Goal: Transaction & Acquisition: Purchase product/service

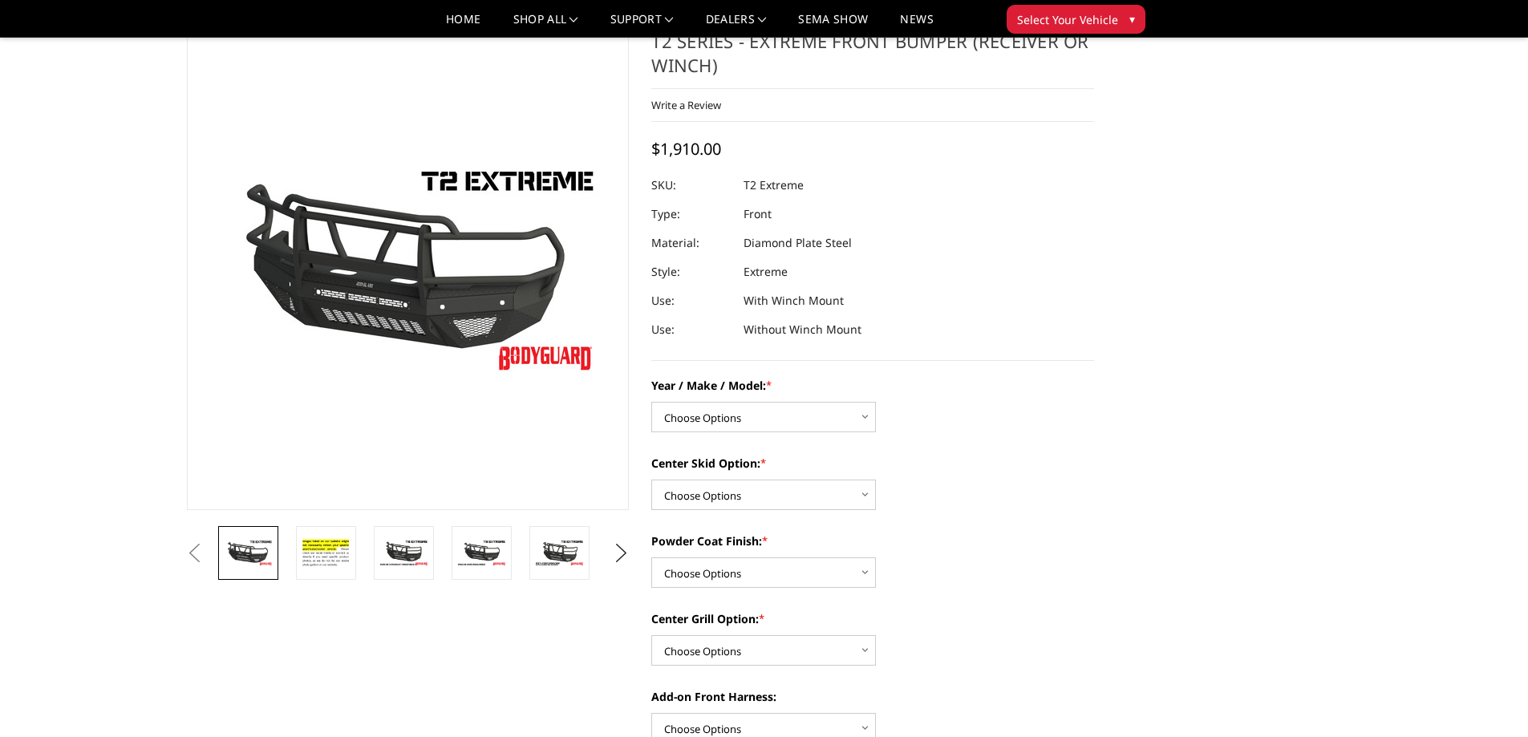
scroll to position [80, 0]
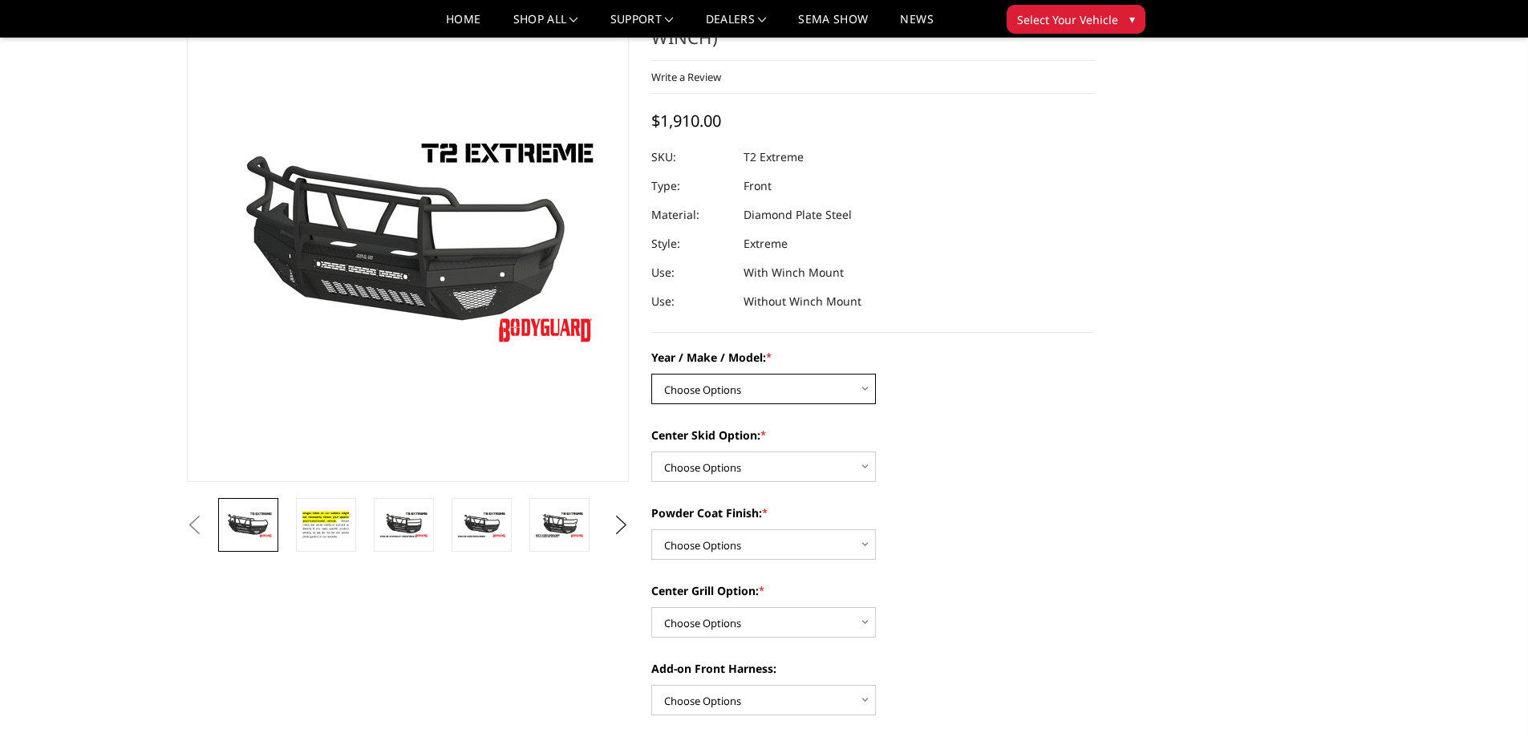
click at [758, 375] on select "Choose Options Chevrolet 19-21 1500 Chevrolet 15-19 2500 / 3500 Chevrolet 20-23…" at bounding box center [763, 389] width 225 height 30
select select "1445"
click at [651, 374] on select "Choose Options Chevrolet 19-21 1500 Chevrolet 15-19 2500 / 3500 Chevrolet 20-23…" at bounding box center [763, 389] width 225 height 30
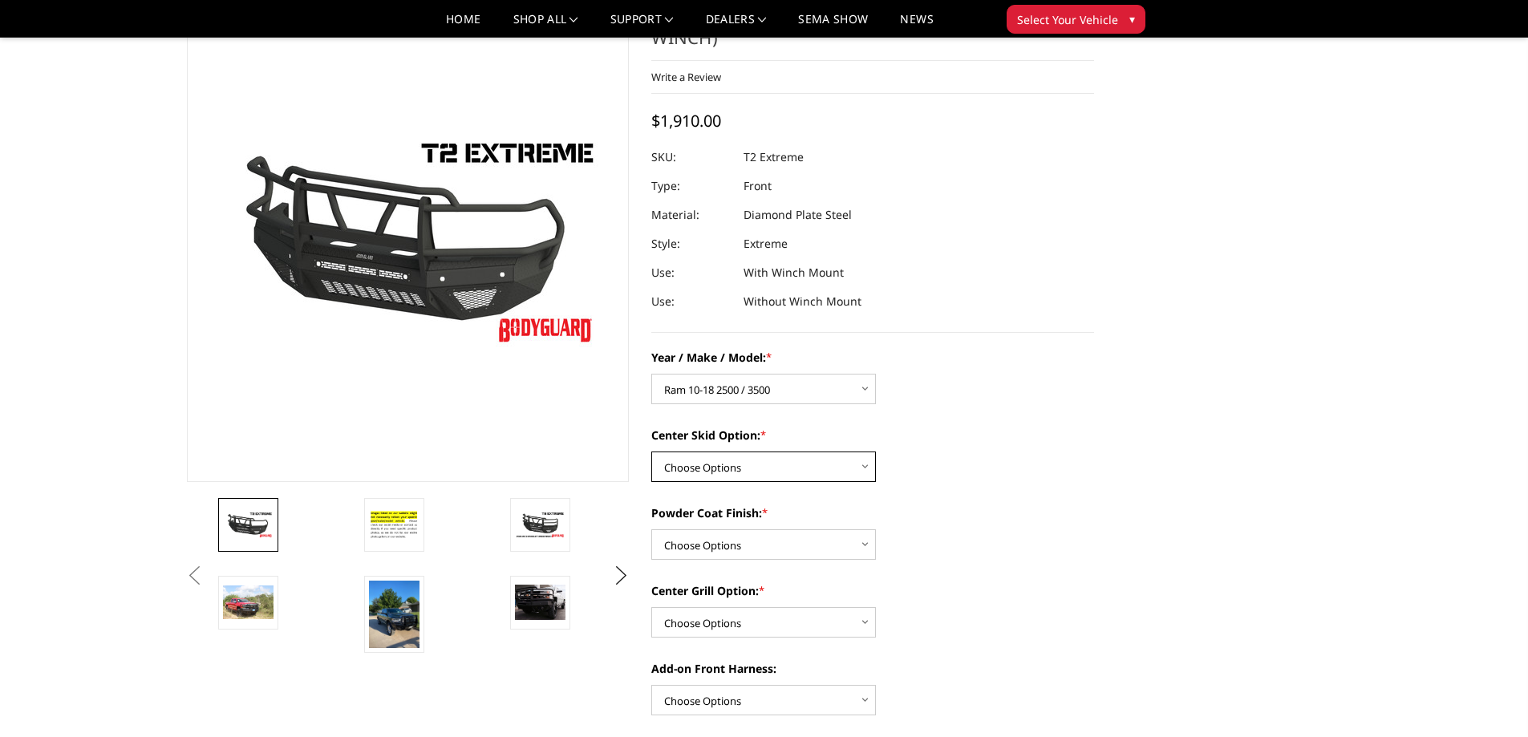
click at [772, 457] on select "Choose Options Standard center skid plate (included) Receiver tube Winch mount …" at bounding box center [763, 467] width 225 height 30
select select "626"
click at [651, 452] on select "Choose Options Standard center skid plate (included) Receiver tube Winch mount …" at bounding box center [763, 467] width 225 height 30
click at [728, 558] on select "Choose Options Bare metal Gloss Black Powder Coat Texture Black Powder Coat" at bounding box center [763, 545] width 225 height 30
select select "665"
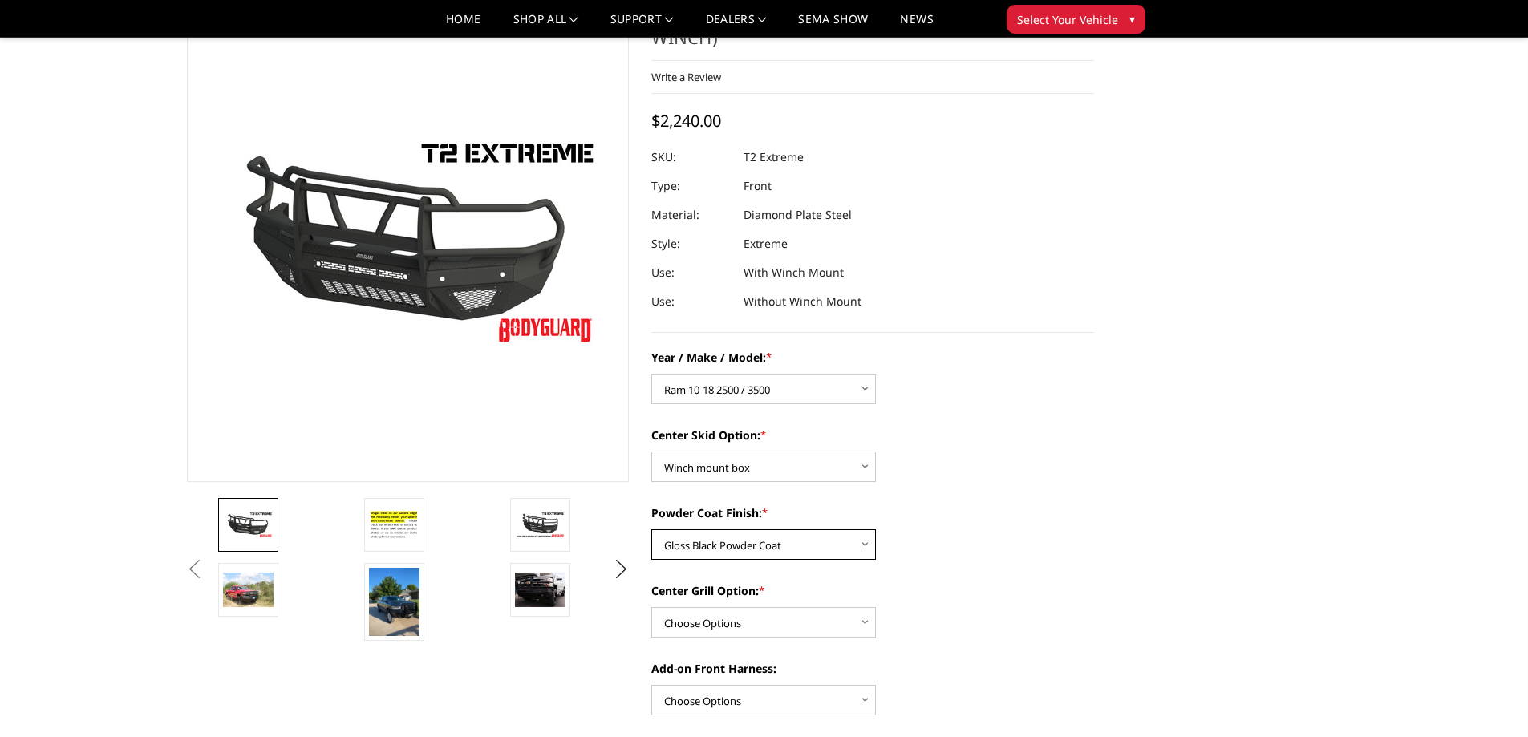
click at [651, 530] on select "Choose Options Bare metal Gloss Black Powder Coat Texture Black Powder Coat" at bounding box center [763, 545] width 225 height 30
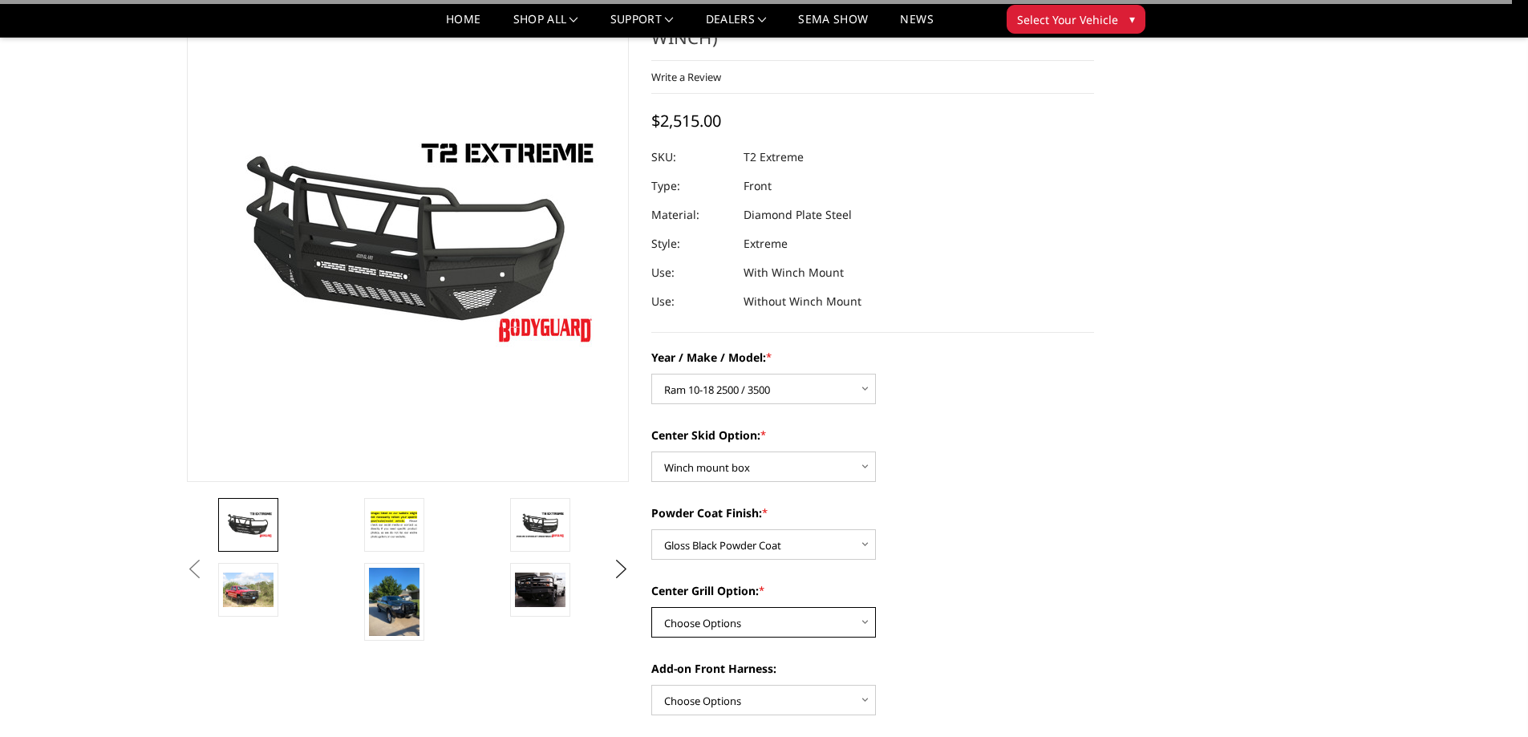
click at [709, 620] on select "Choose Options Add expanded metal in center grill Decline this option" at bounding box center [763, 622] width 225 height 30
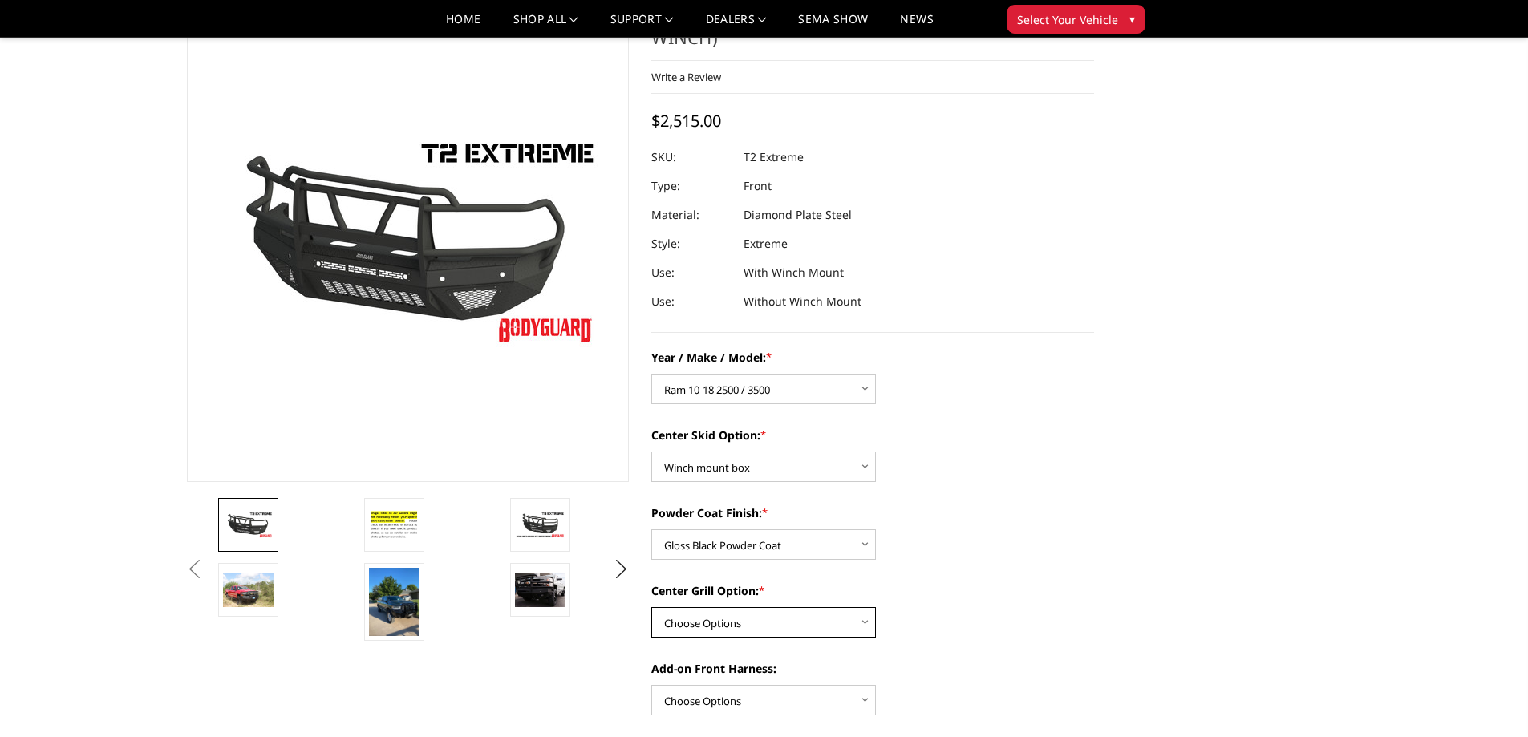
select select "1080"
click at [651, 607] on select "Choose Options Add expanded metal in center grill Decline this option" at bounding box center [763, 622] width 225 height 30
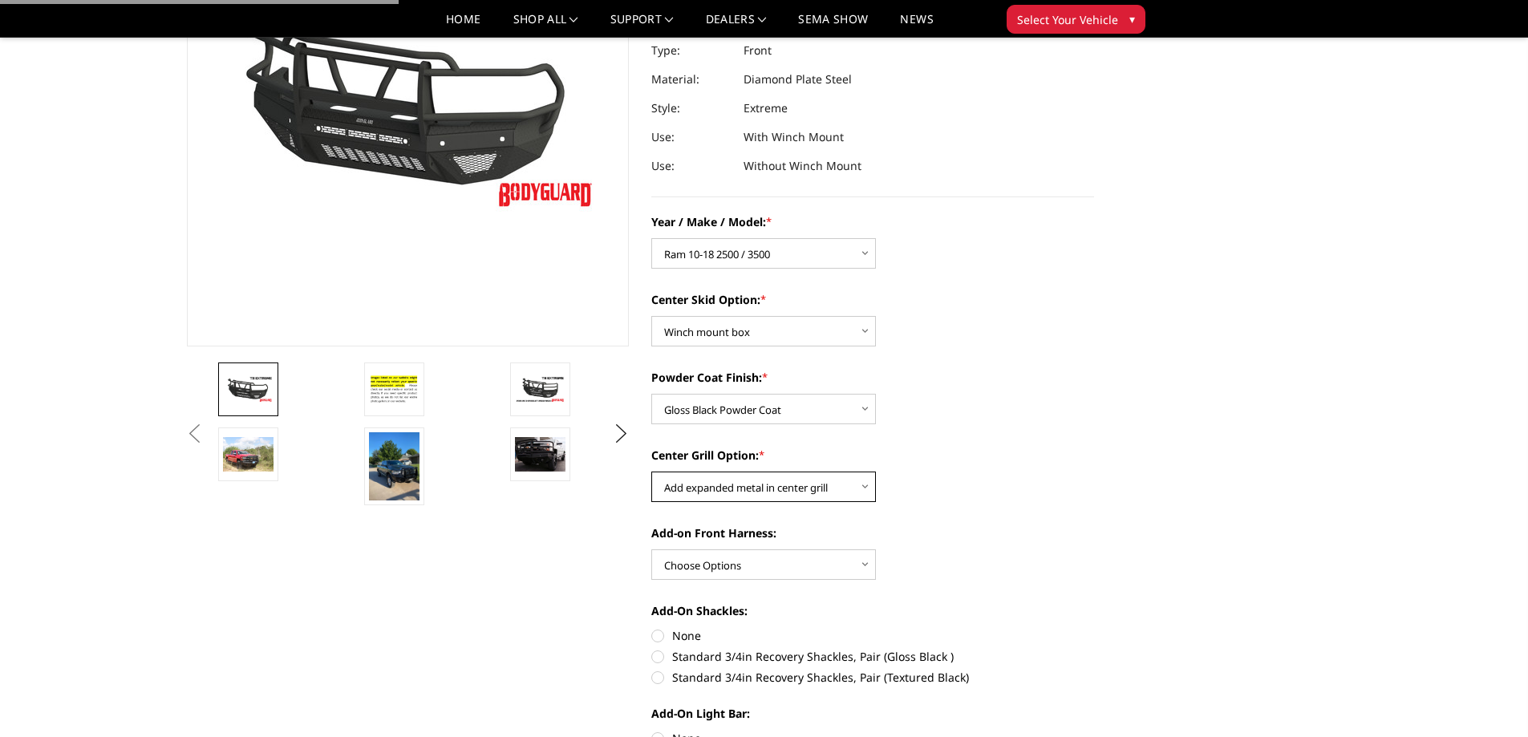
scroll to position [241, 0]
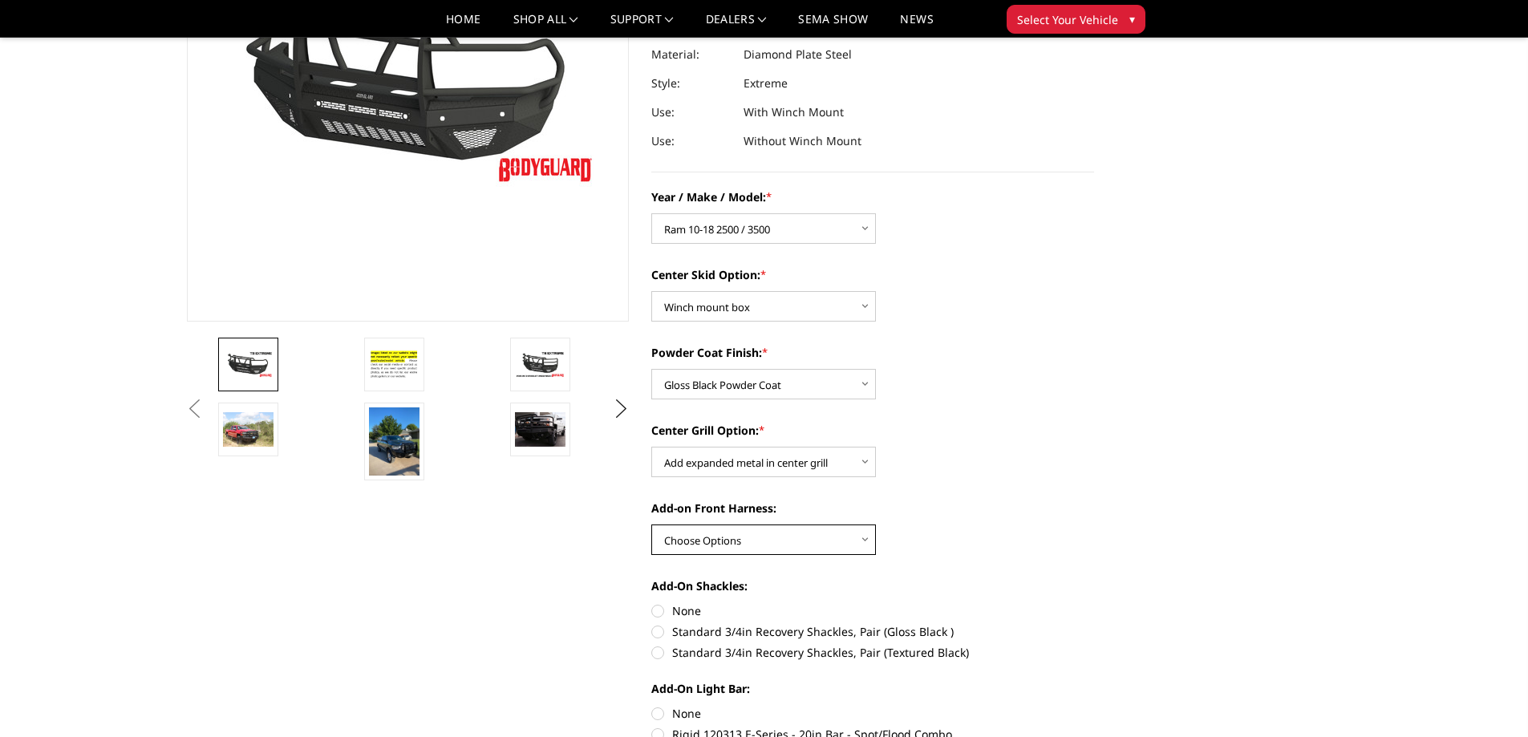
click at [773, 531] on select "Choose Options WITH front camera harness WITHOUT front camera harness" at bounding box center [763, 540] width 225 height 30
select select "1696"
click at [651, 525] on select "Choose Options WITH front camera harness WITHOUT front camera harness" at bounding box center [763, 540] width 225 height 30
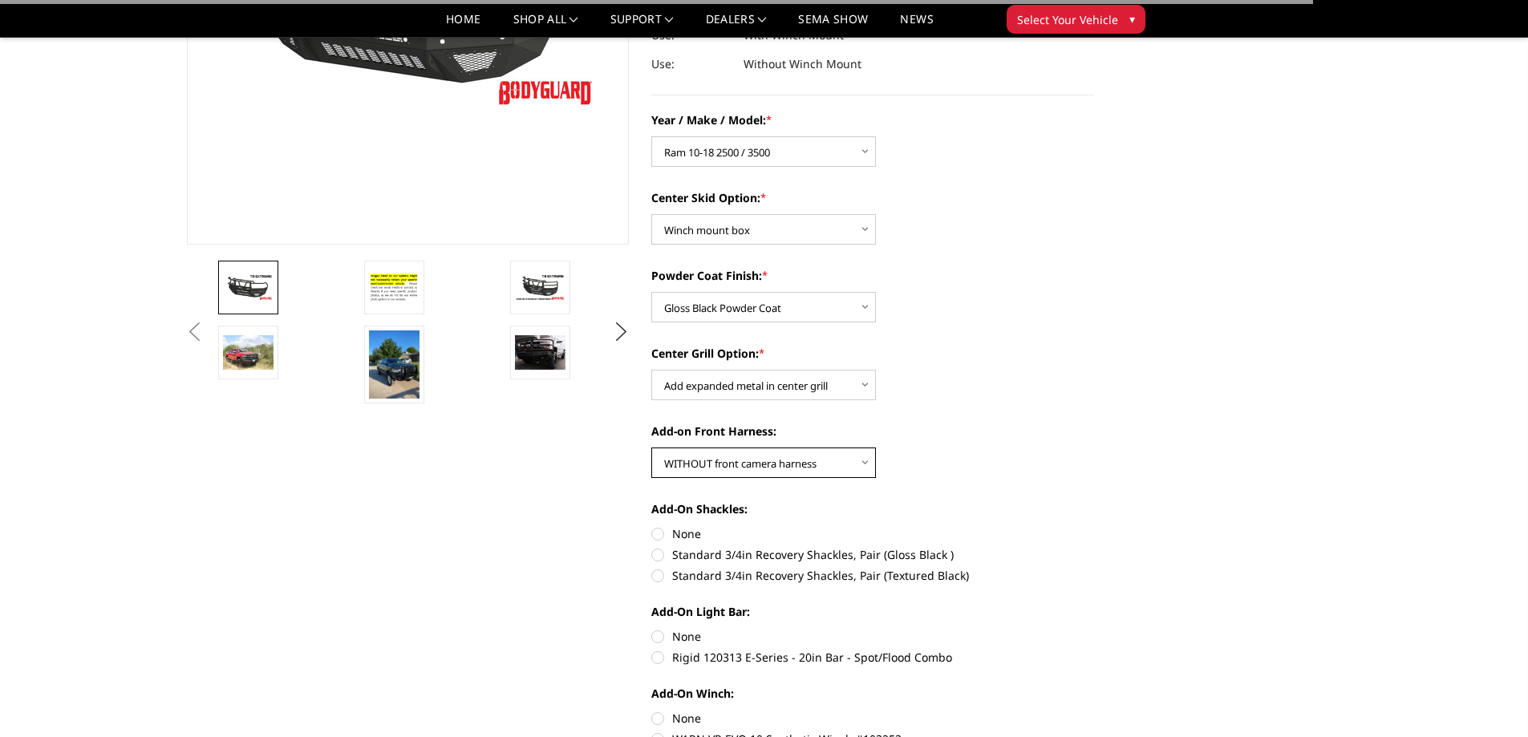
scroll to position [401, 0]
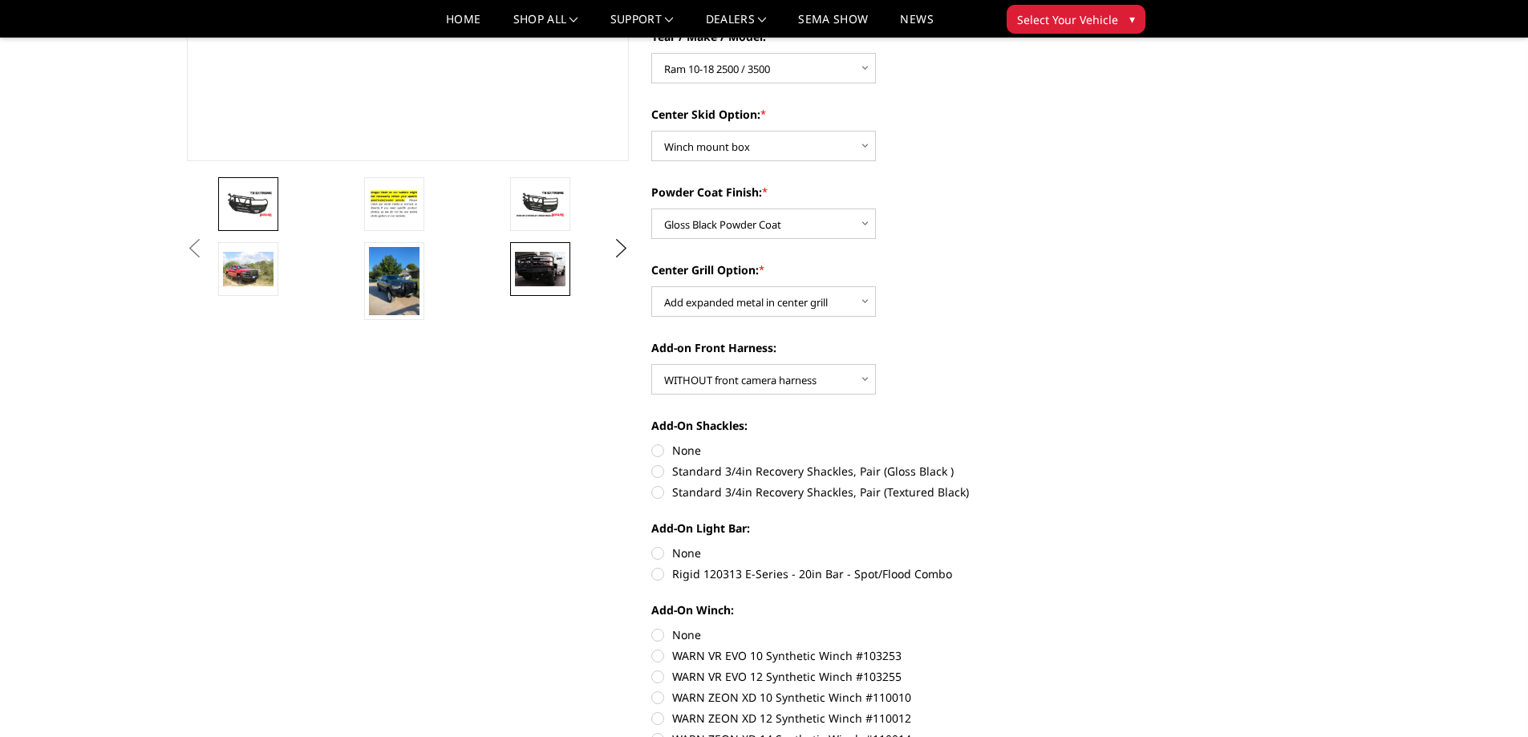
click at [546, 282] on img at bounding box center [540, 269] width 51 height 34
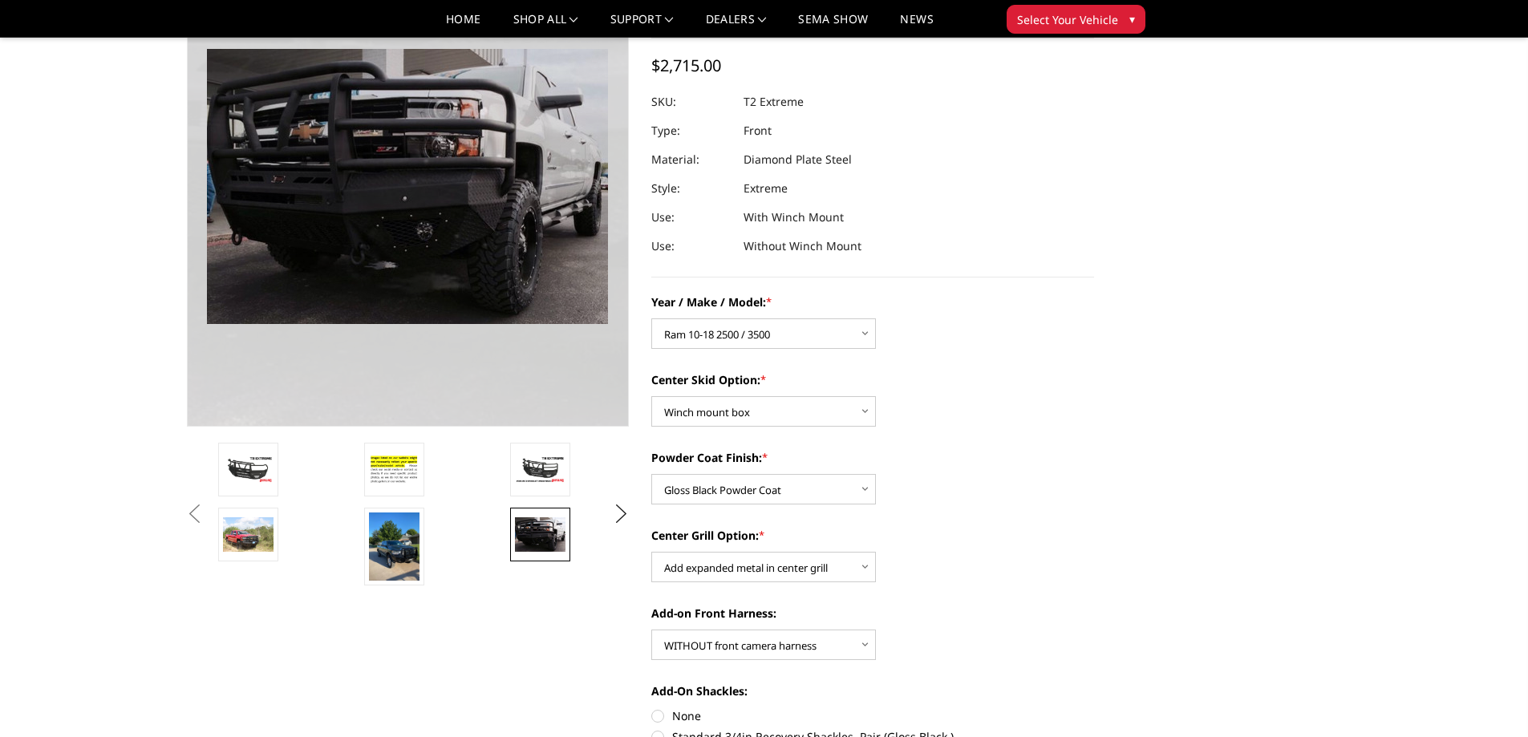
scroll to position [55, 0]
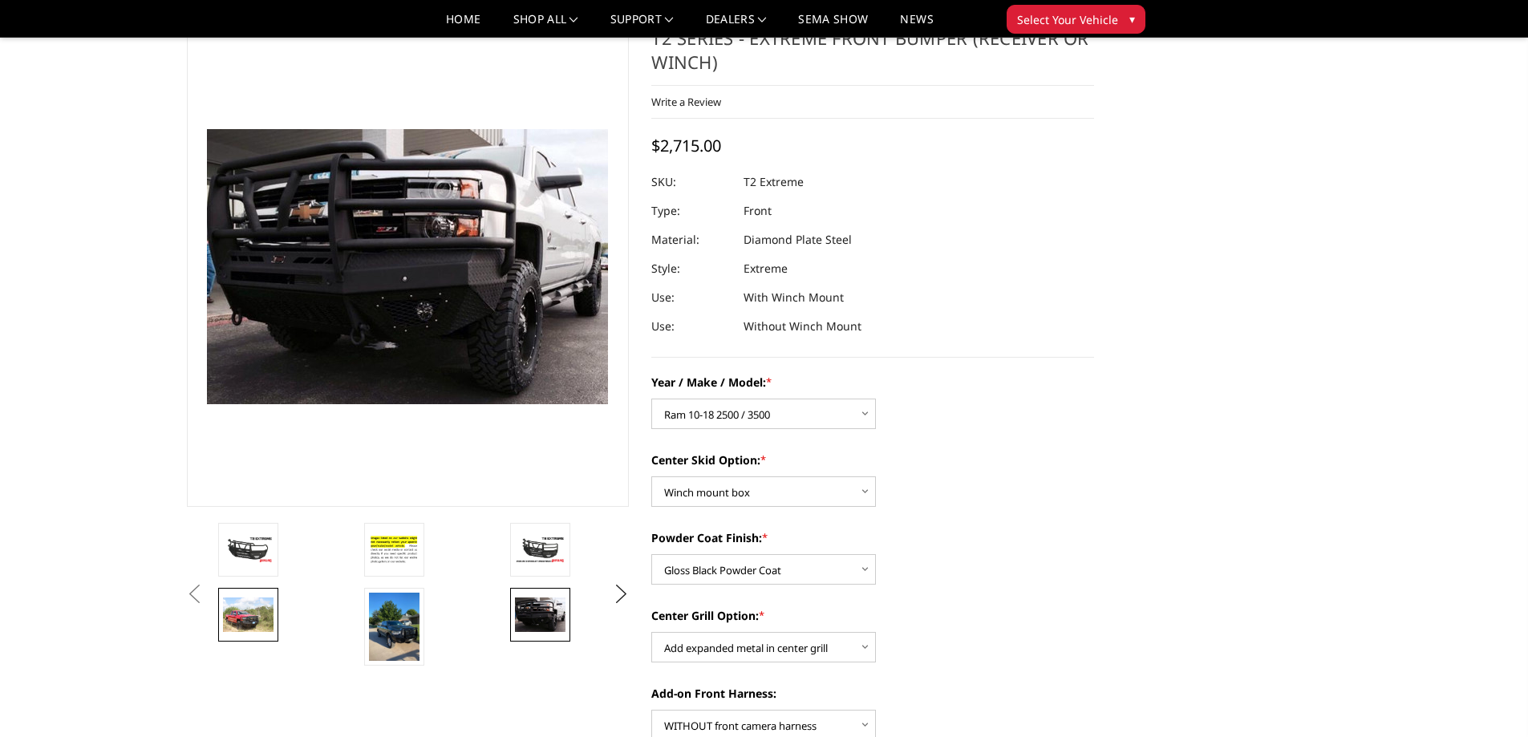
click at [226, 621] on img at bounding box center [248, 615] width 51 height 34
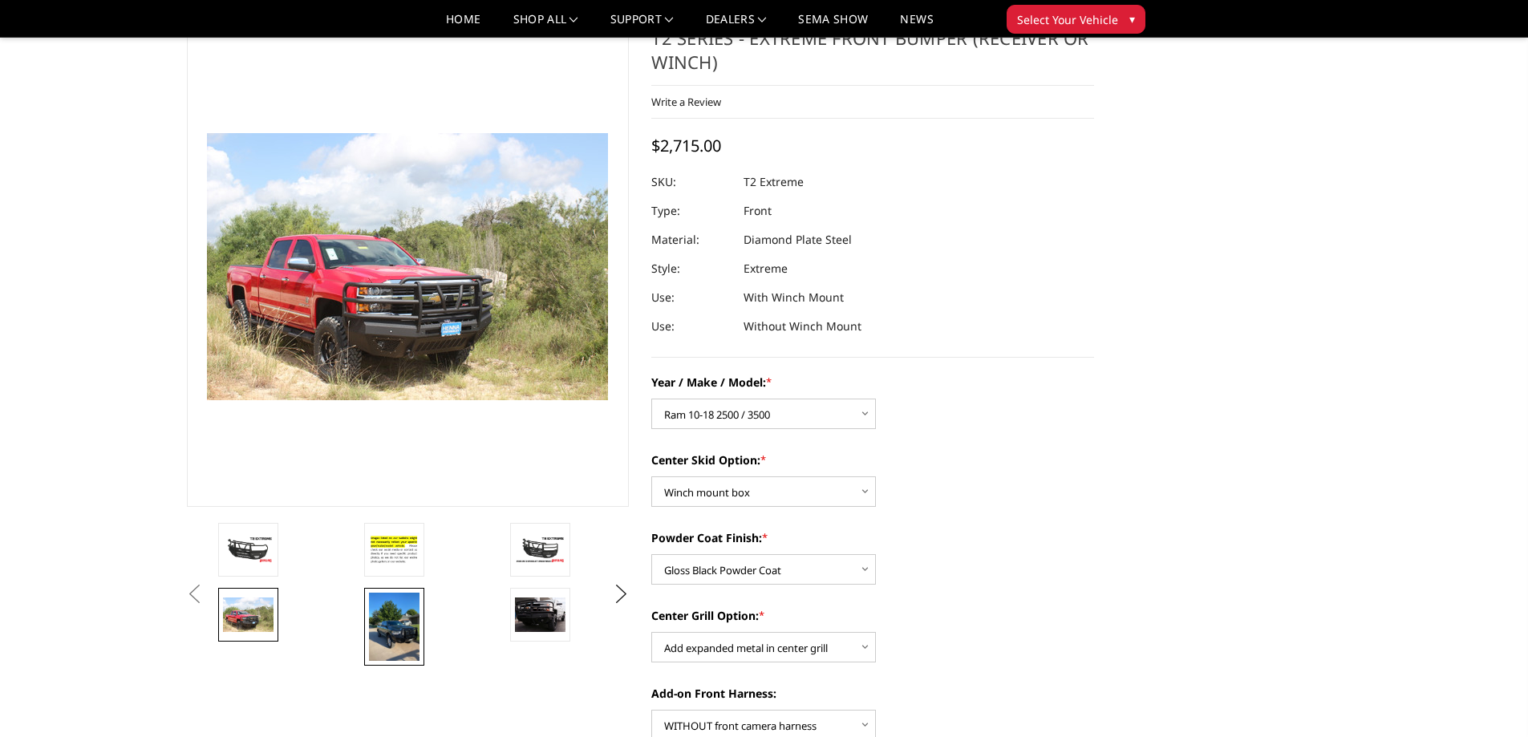
click at [401, 637] on img at bounding box center [394, 627] width 51 height 68
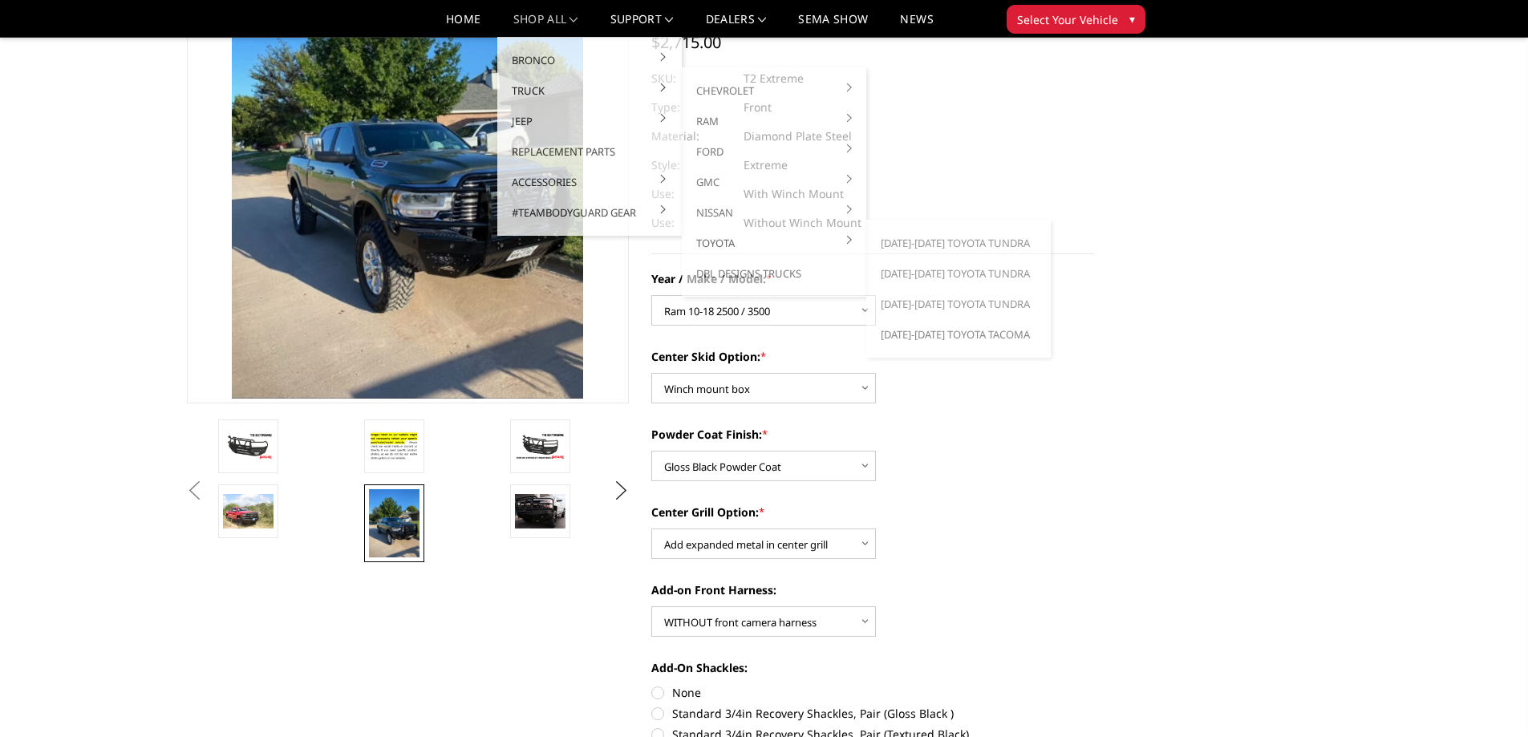
scroll to position [160, 0]
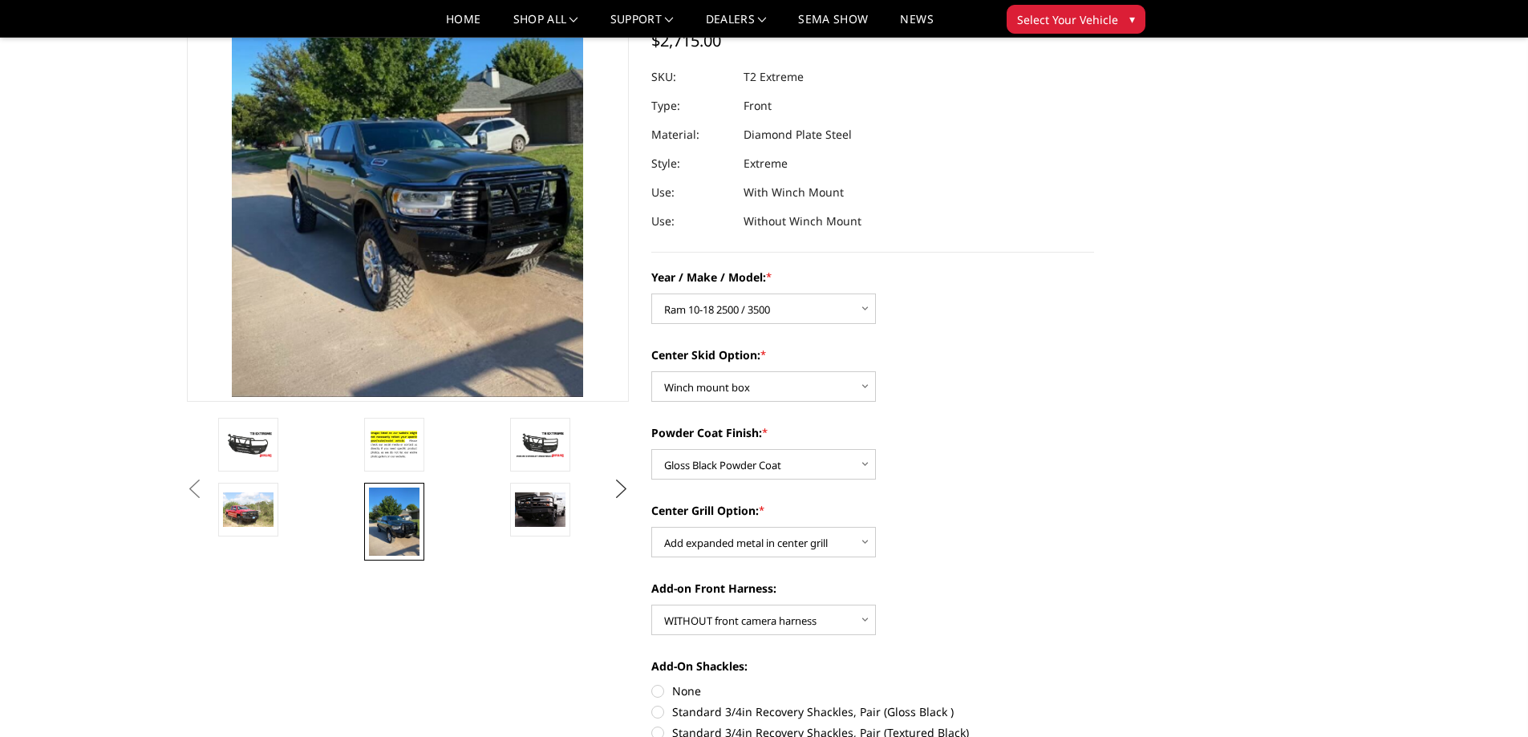
click at [621, 493] on button "Next" at bounding box center [621, 489] width 24 height 24
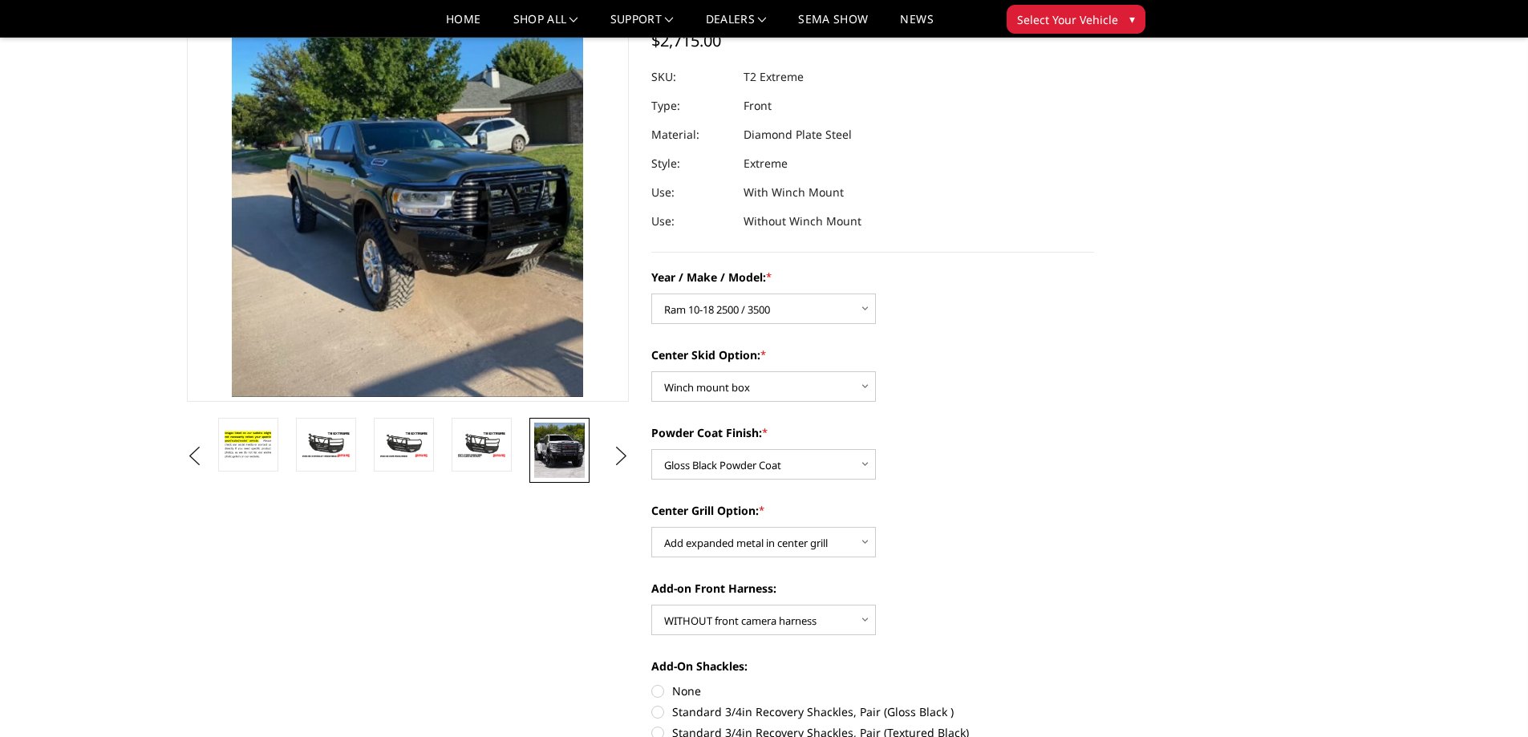
click at [570, 461] on img at bounding box center [559, 450] width 51 height 55
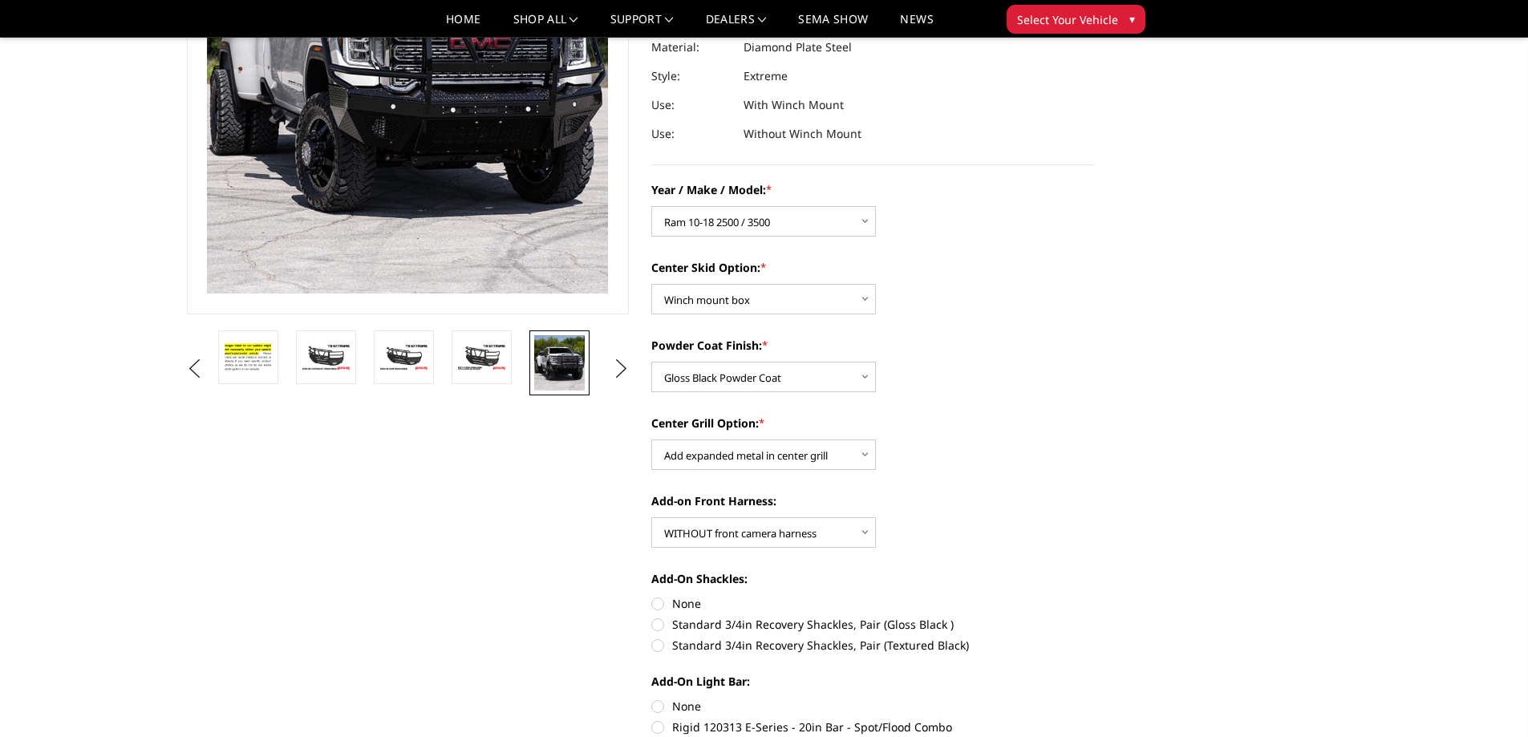
scroll to position [177, 0]
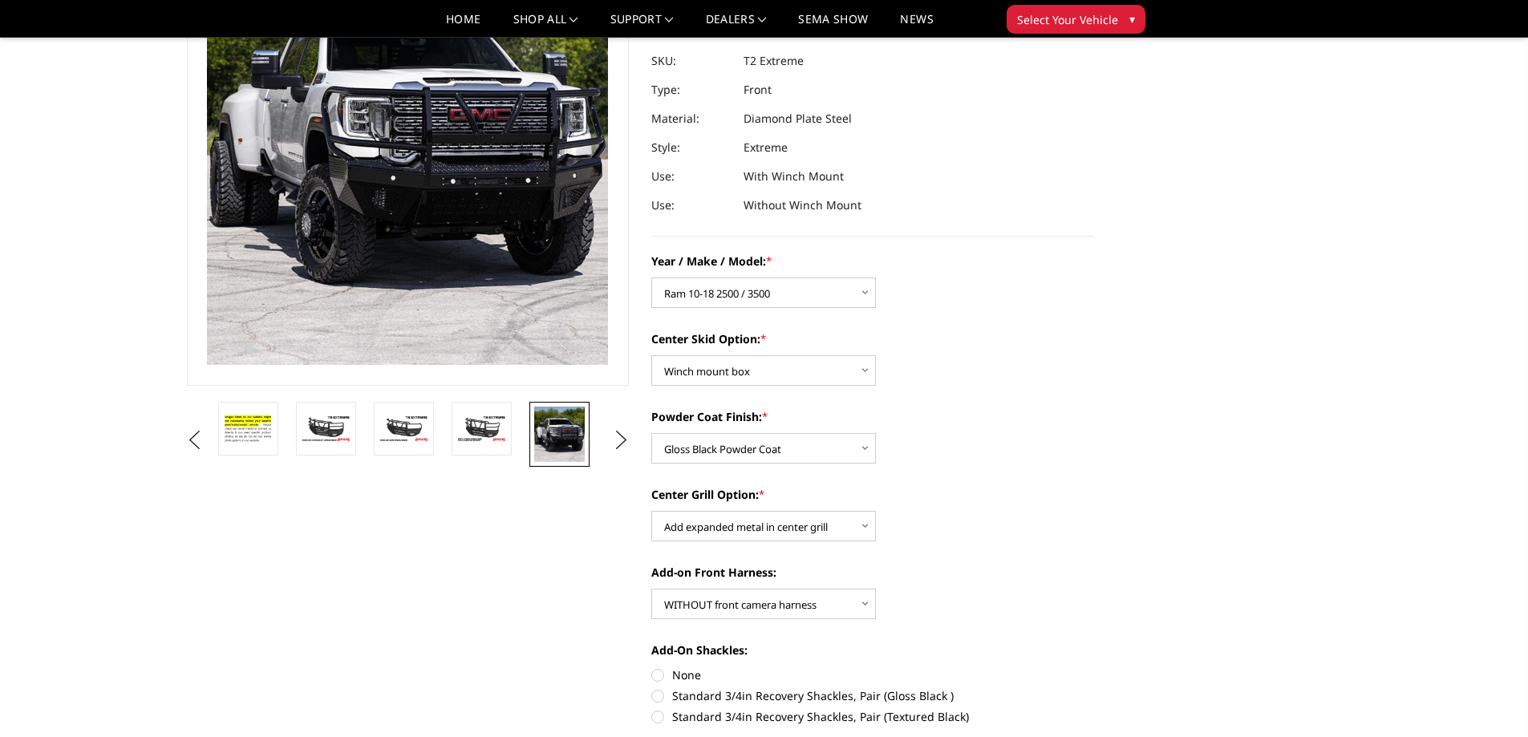
click at [607, 444] on ul "Previous Next" at bounding box center [408, 441] width 451 height 78
click at [620, 439] on button "Next" at bounding box center [621, 440] width 24 height 24
click at [620, 438] on button "Next" at bounding box center [621, 440] width 24 height 24
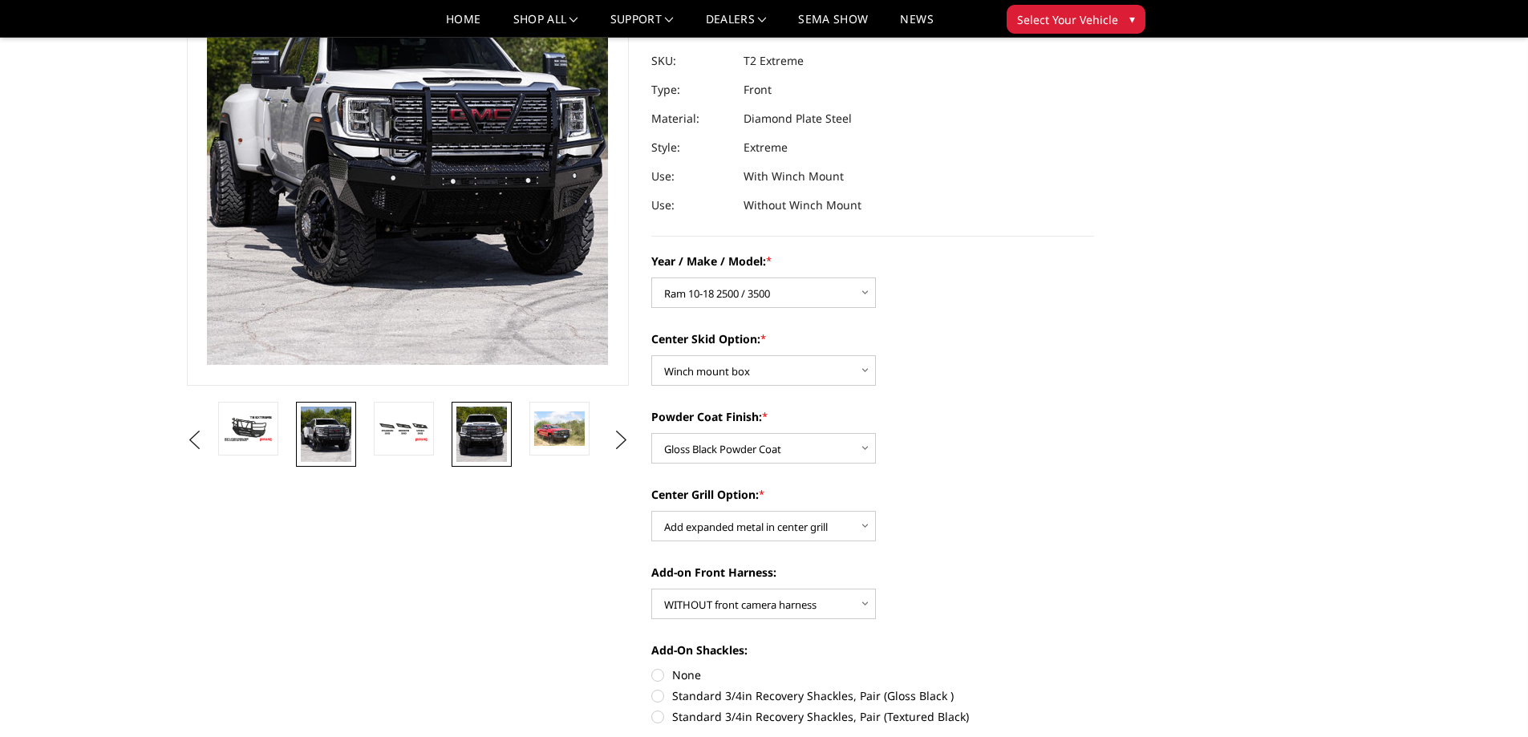
click at [492, 420] on img at bounding box center [482, 434] width 51 height 55
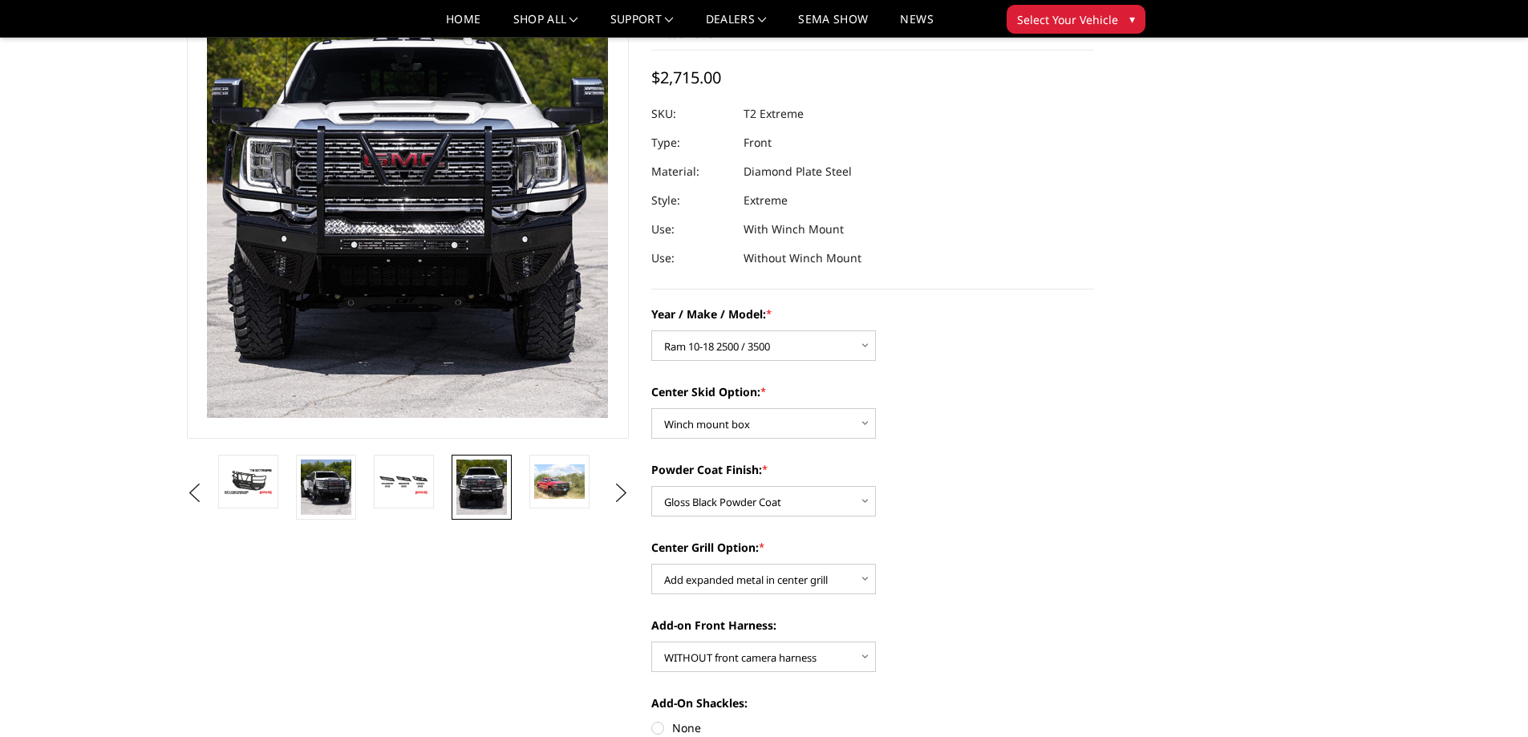
scroll to position [0, 0]
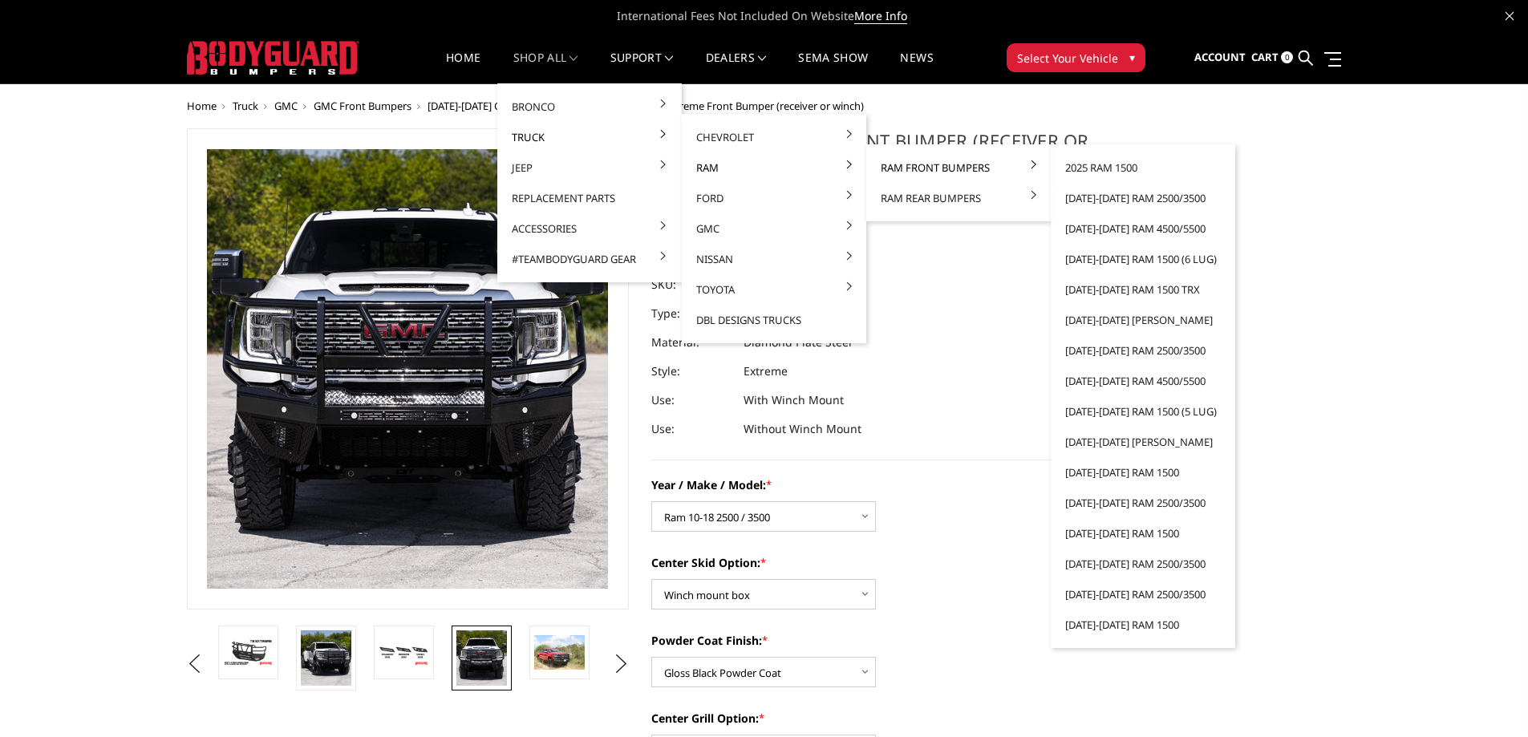
click at [950, 168] on link "Ram Front Bumpers" at bounding box center [959, 167] width 172 height 30
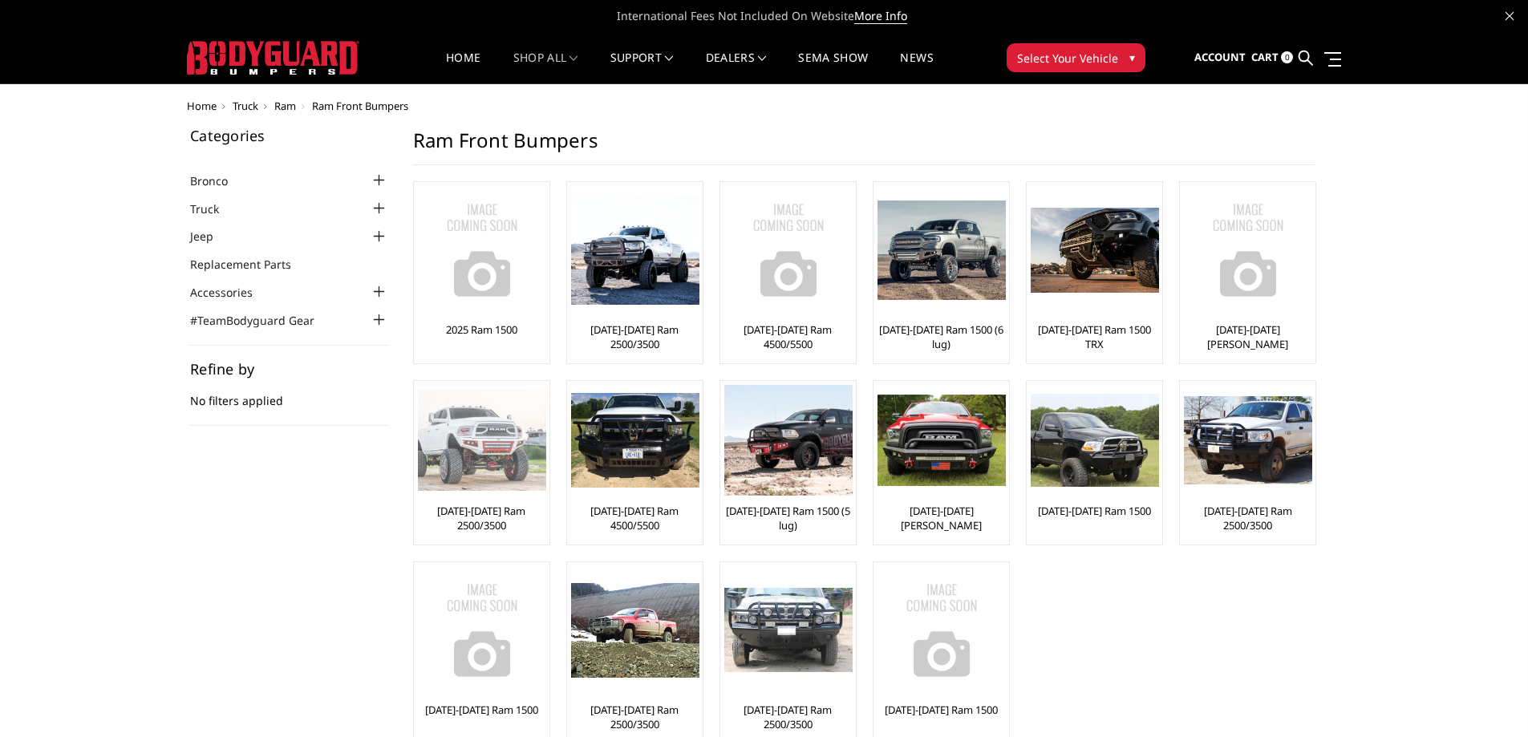
click at [477, 440] on img at bounding box center [482, 440] width 128 height 101
